Goal: Check status: Check status

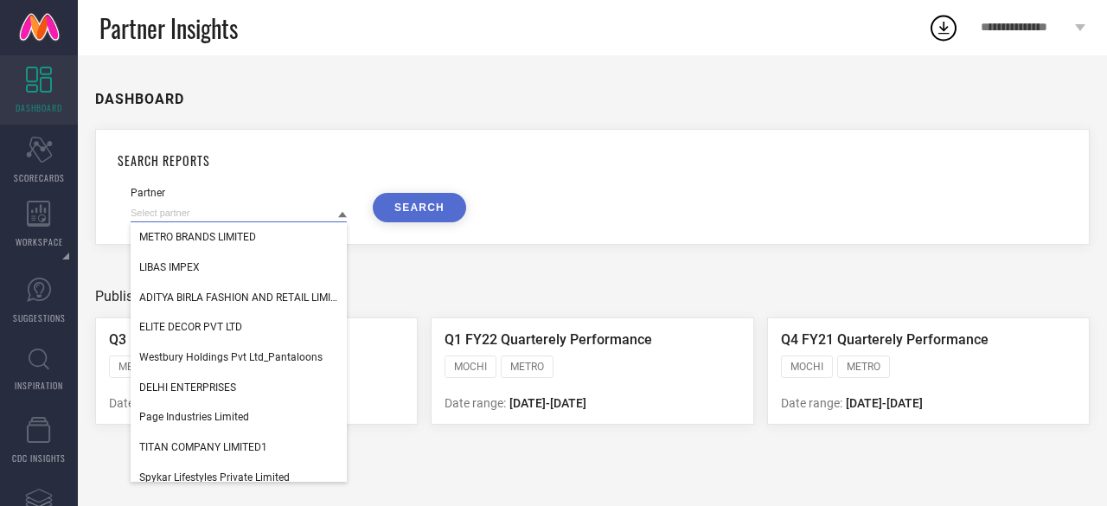
click at [260, 221] on input at bounding box center [239, 213] width 216 height 18
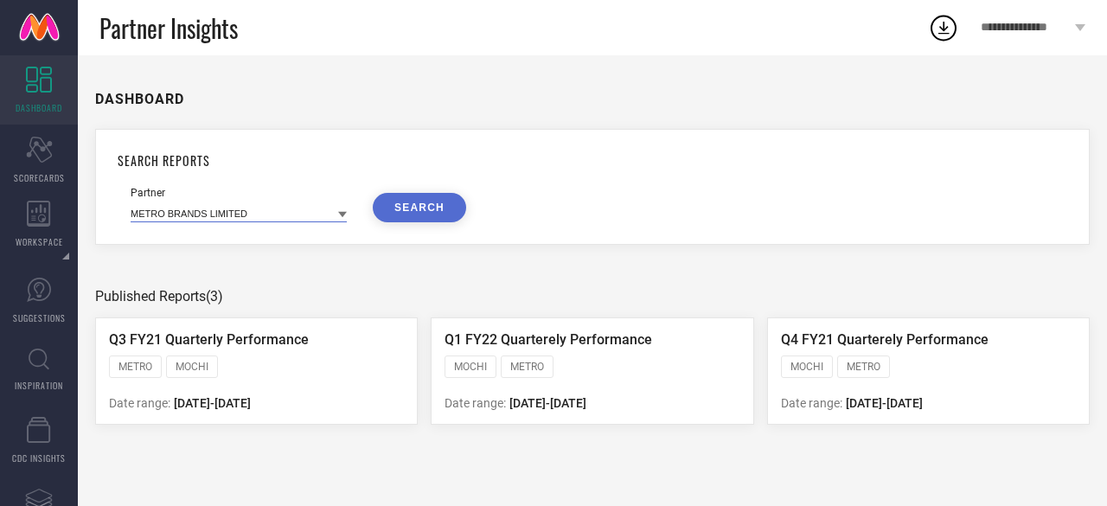
click at [285, 216] on input at bounding box center [239, 213] width 216 height 18
type input "j"
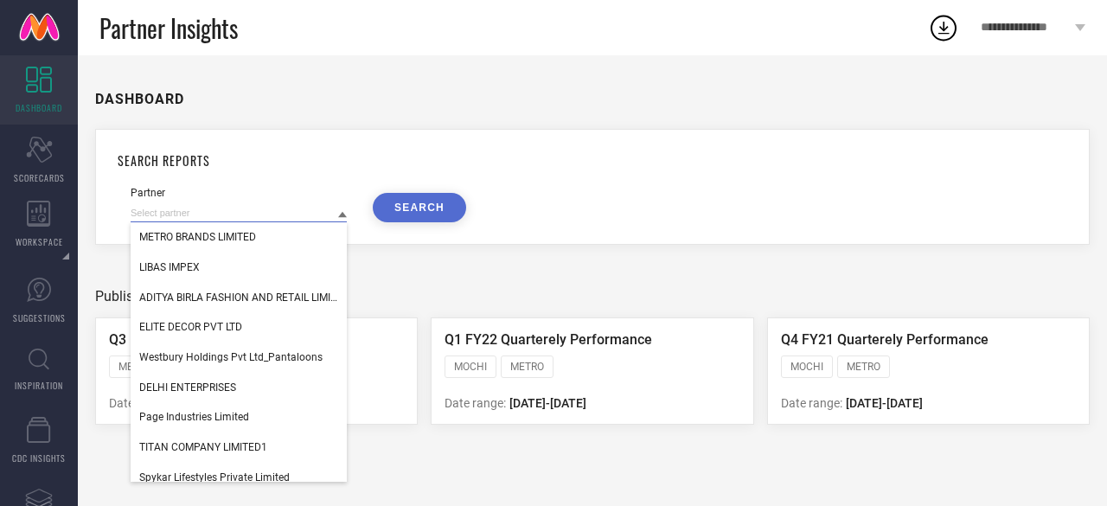
click at [296, 219] on input at bounding box center [239, 213] width 216 height 18
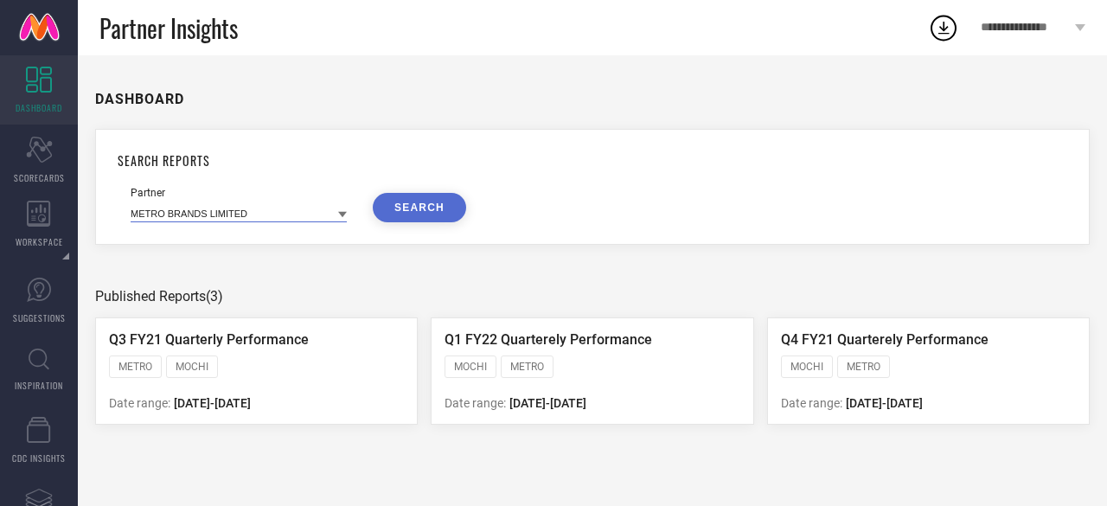
paste input "[PERSON_NAME]"
type input "[PERSON_NAME]"
click at [438, 210] on button "SEARCH" at bounding box center [419, 207] width 93 height 29
click at [204, 221] on input at bounding box center [239, 213] width 216 height 18
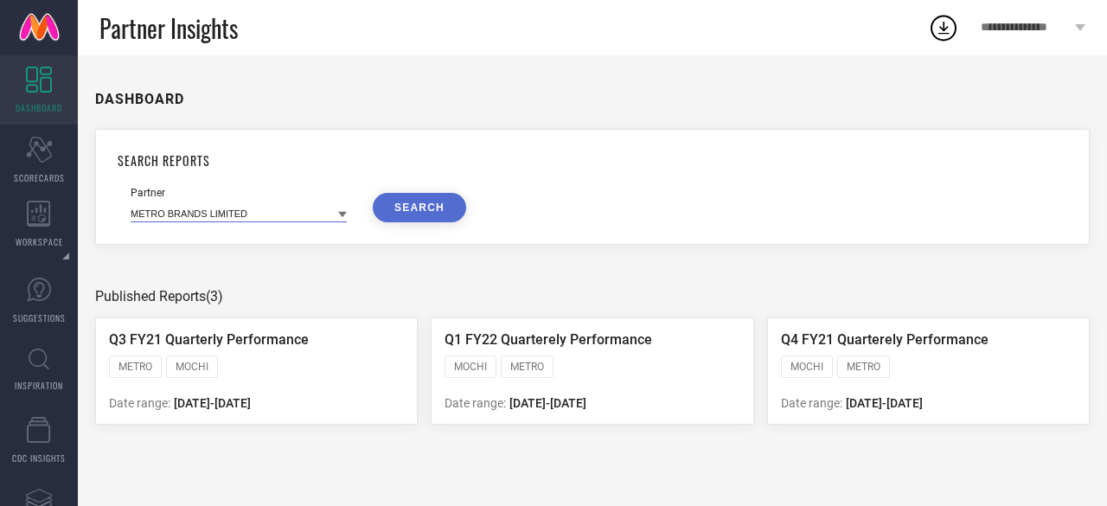
click at [289, 221] on input at bounding box center [239, 213] width 216 height 18
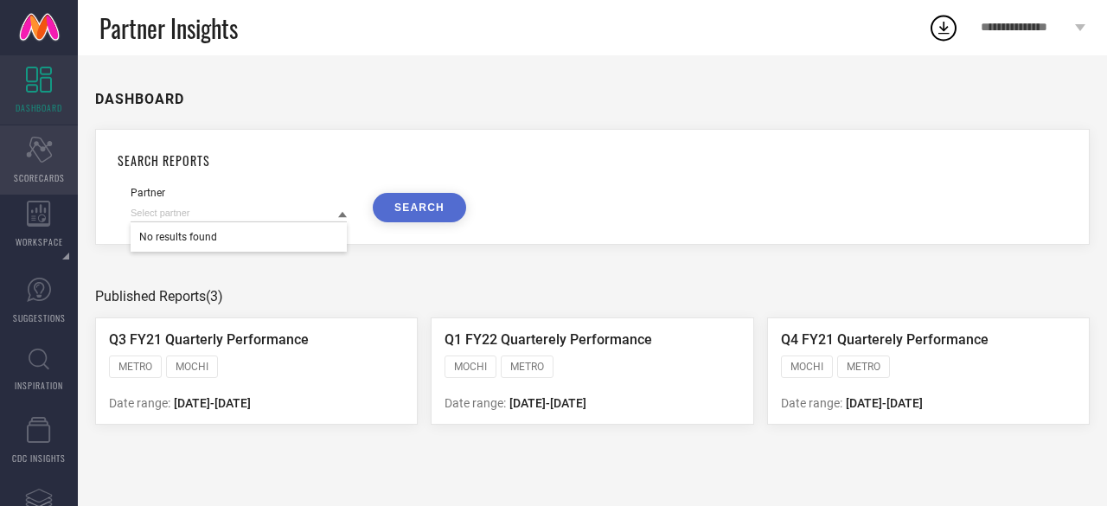
click at [43, 159] on icon "Scorecard" at bounding box center [39, 150] width 27 height 26
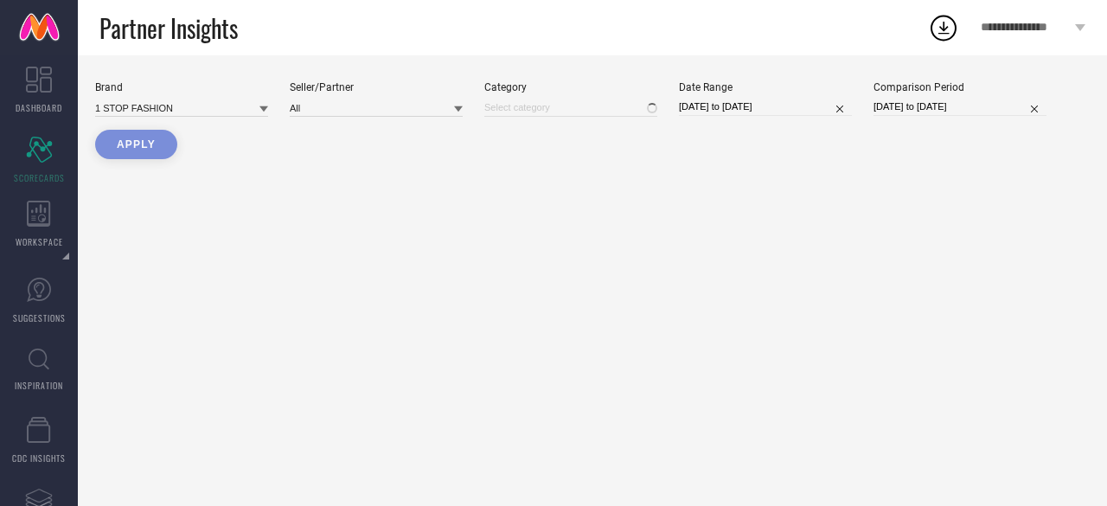
type input "All"
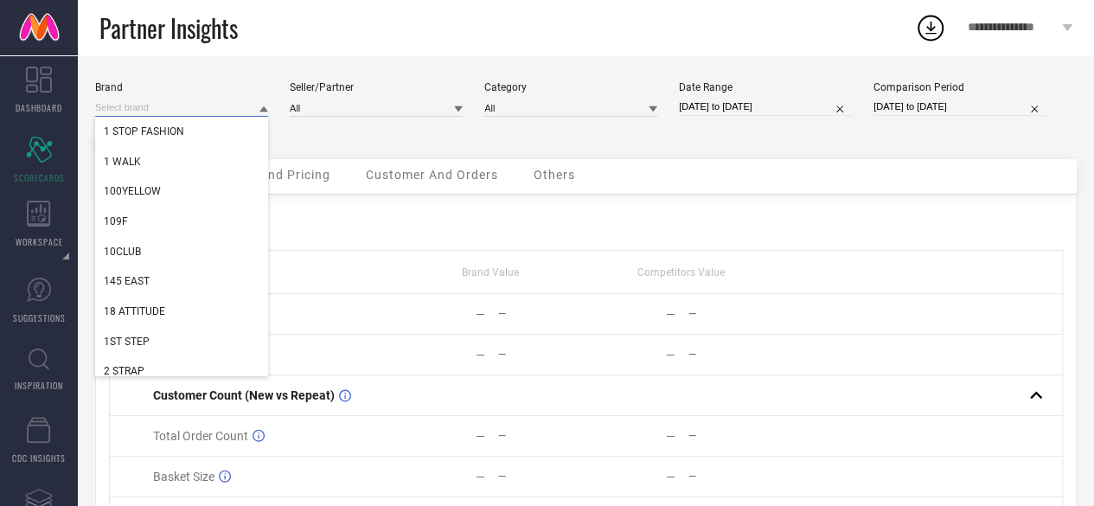
click at [174, 108] on input at bounding box center [181, 108] width 173 height 18
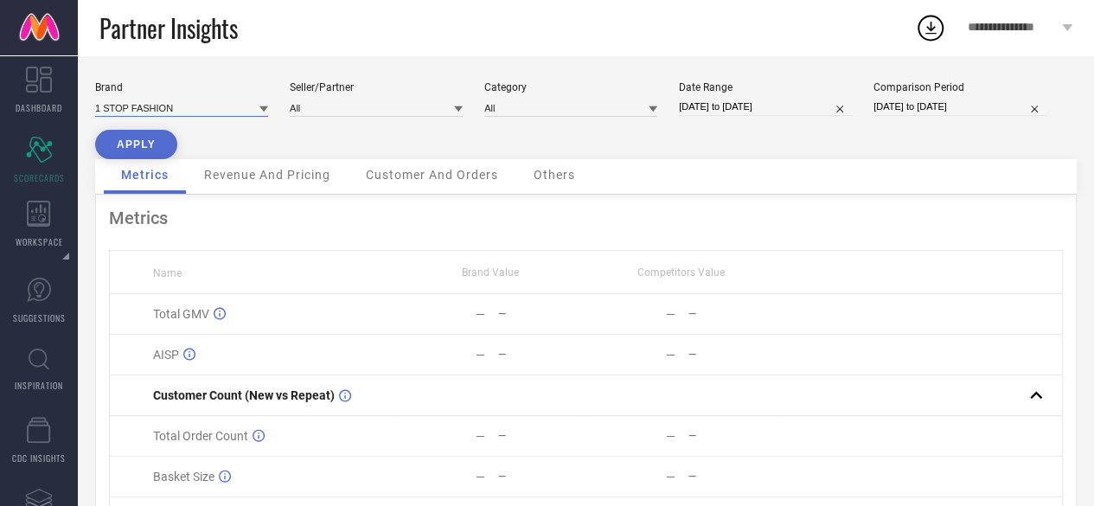
click at [174, 108] on input at bounding box center [181, 108] width 173 height 18
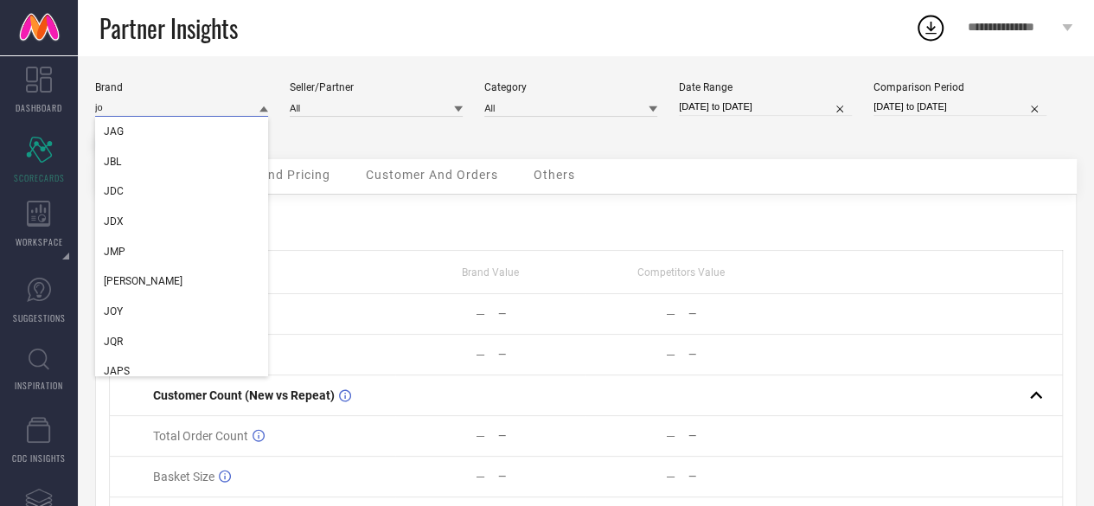
type input "j"
click at [138, 104] on input at bounding box center [181, 108] width 173 height 18
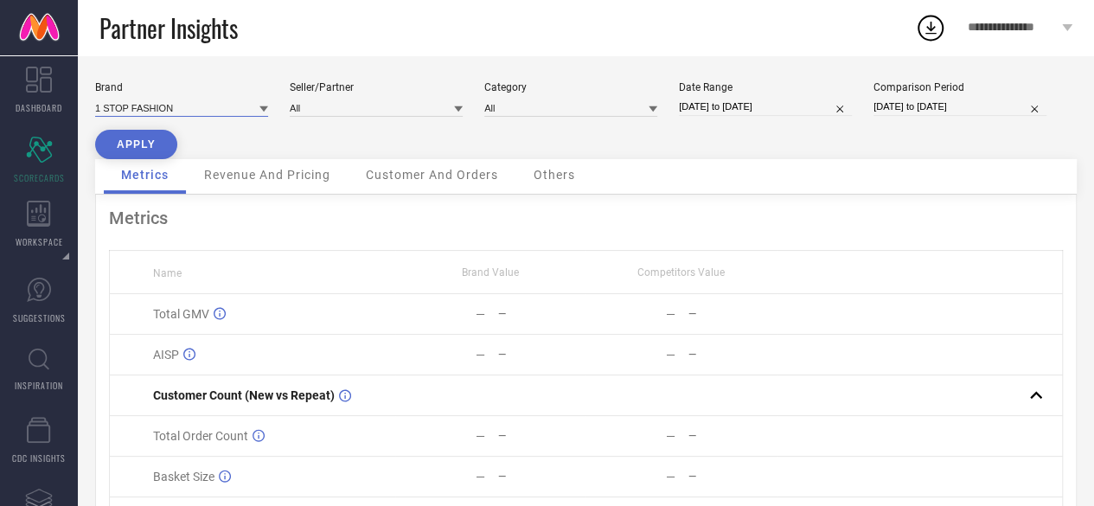
click at [168, 101] on input at bounding box center [181, 108] width 173 height 18
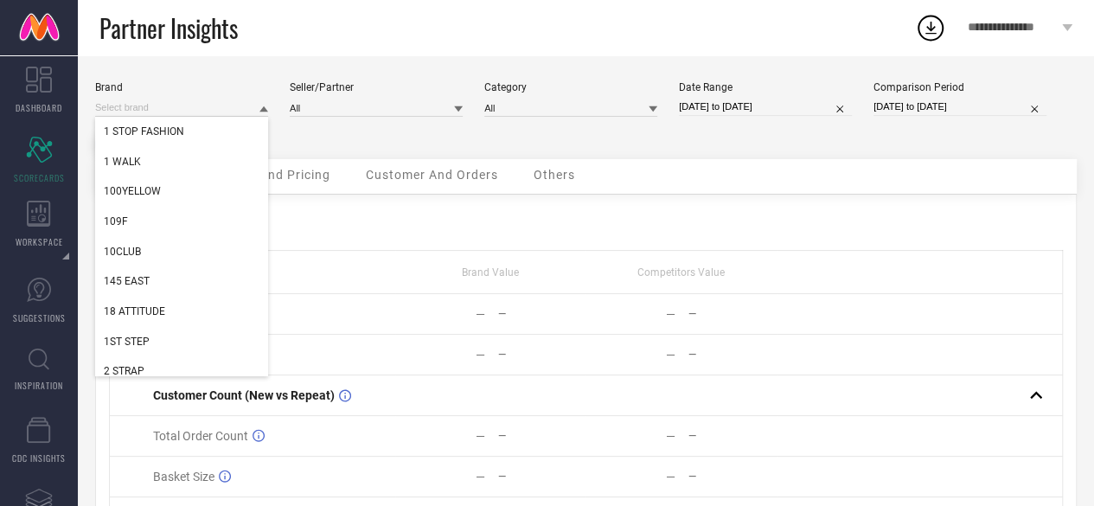
click at [391, 20] on div "Partner Insights" at bounding box center [507, 27] width 816 height 55
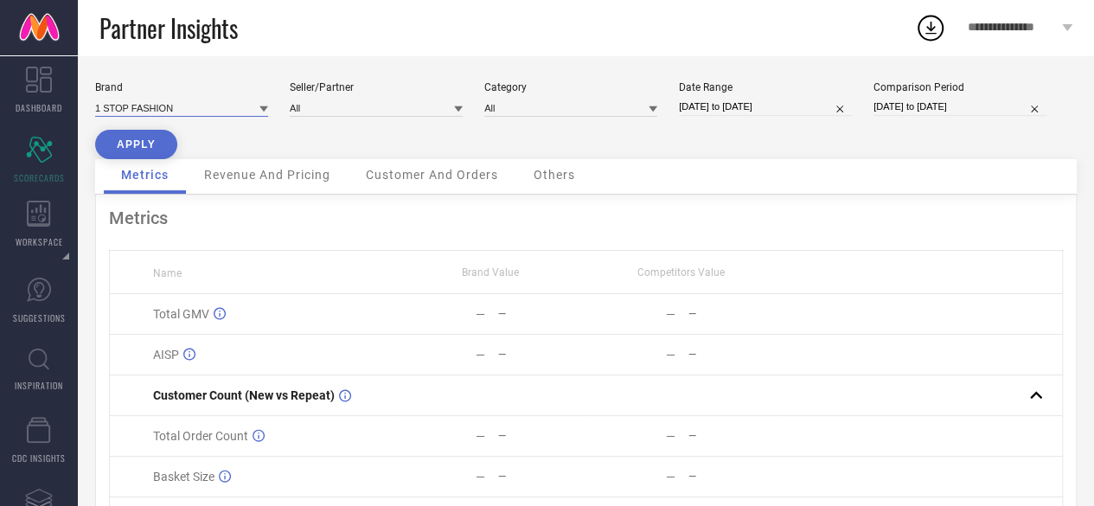
click at [199, 110] on input at bounding box center [181, 108] width 173 height 18
click at [157, 106] on input at bounding box center [181, 108] width 173 height 18
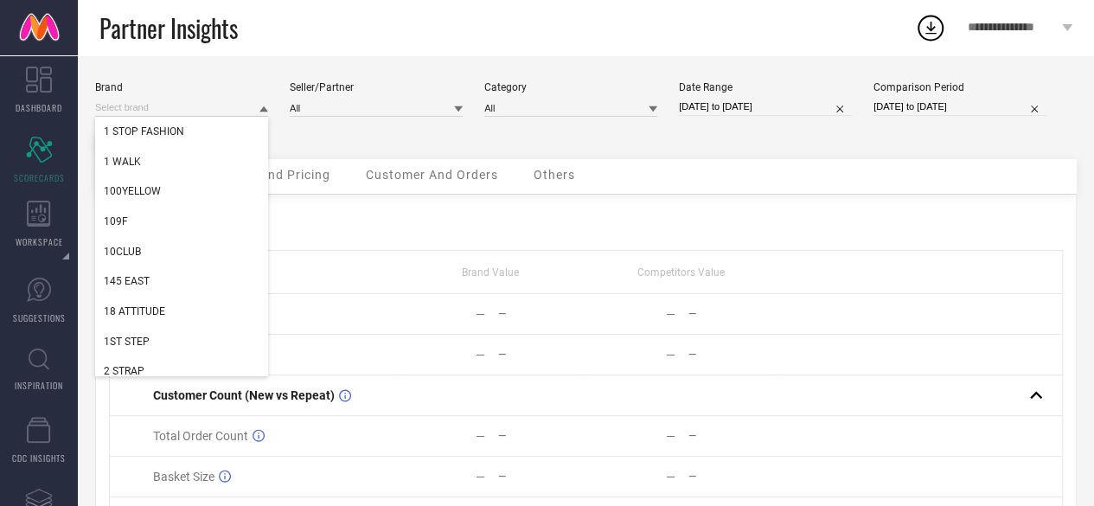
click at [706, 189] on div "Metrics Revenue And Pricing Customer And Orders Others" at bounding box center [586, 176] width 982 height 35
click at [193, 107] on input at bounding box center [181, 108] width 173 height 18
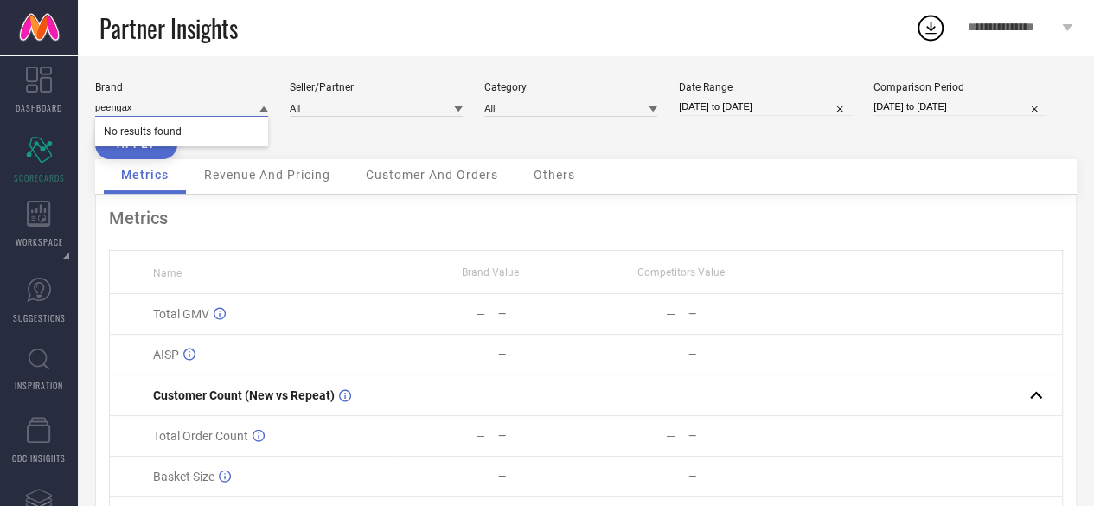
type input "peengax"
click at [144, 157] on button "APPLY" at bounding box center [136, 144] width 82 height 29
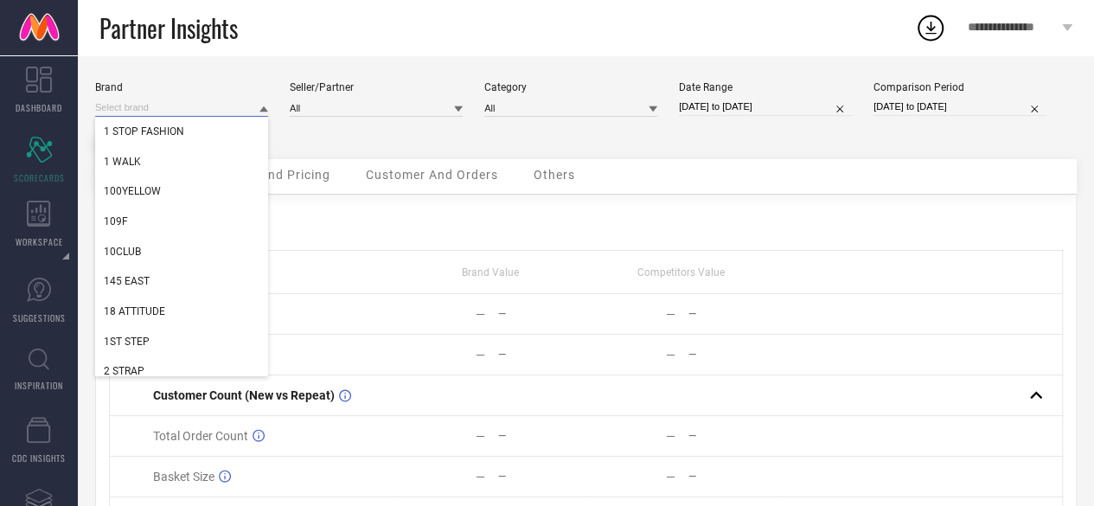
click at [170, 113] on input at bounding box center [181, 108] width 173 height 18
